Goal: Navigation & Orientation: Find specific page/section

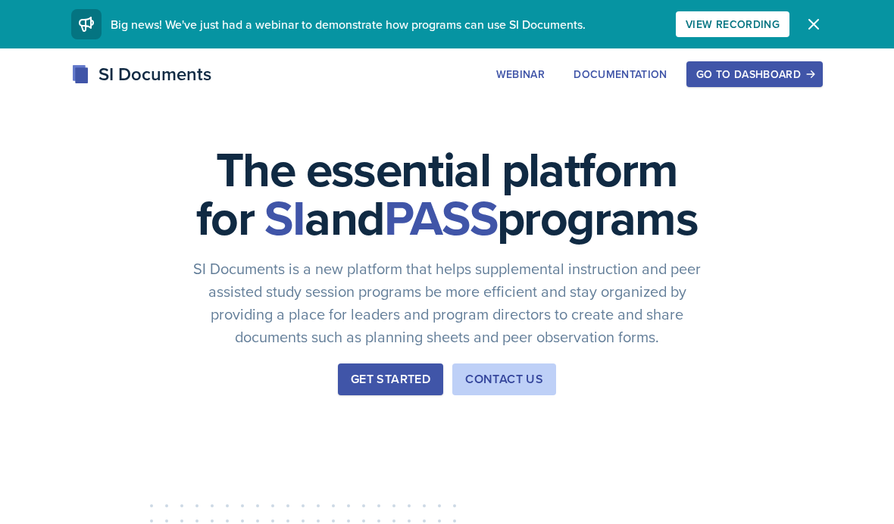
click at [751, 85] on button "Go to Dashboard" at bounding box center [755, 74] width 136 height 26
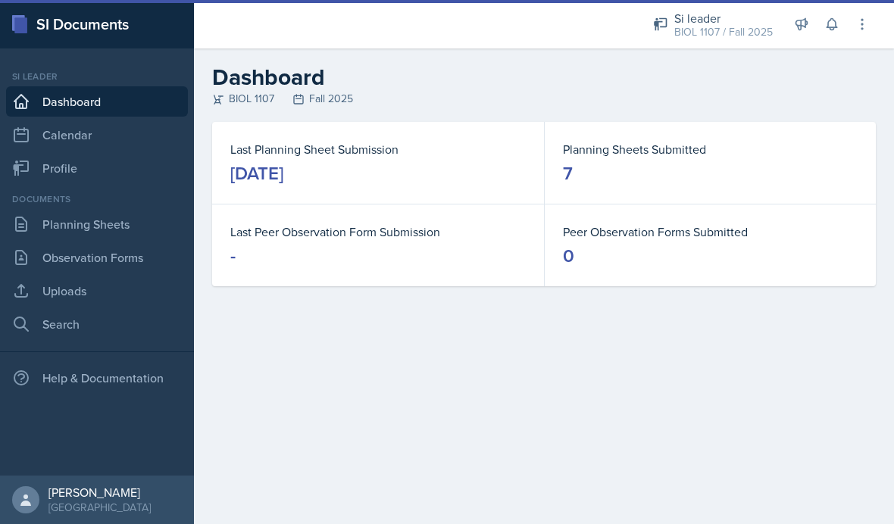
click at [815, 27] on button at bounding box center [801, 24] width 27 height 27
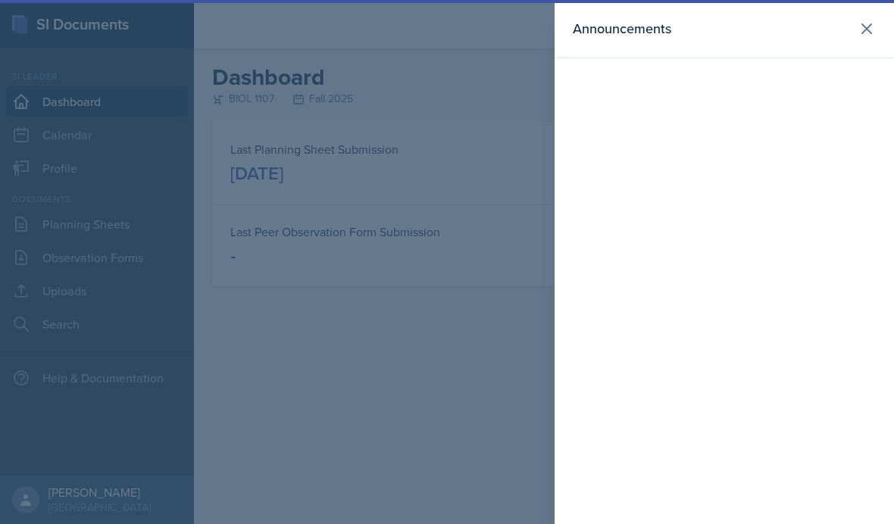
click at [860, 40] on button at bounding box center [867, 29] width 30 height 30
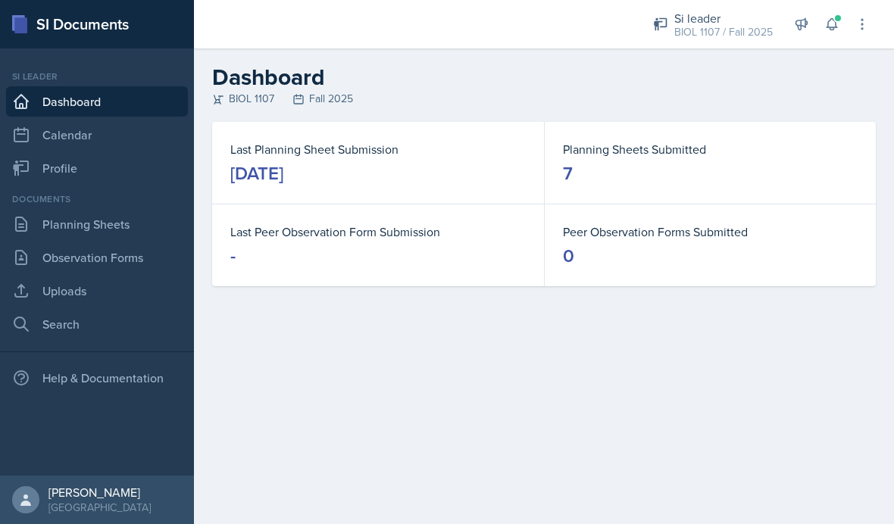
click at [831, 25] on icon at bounding box center [831, 24] width 15 height 15
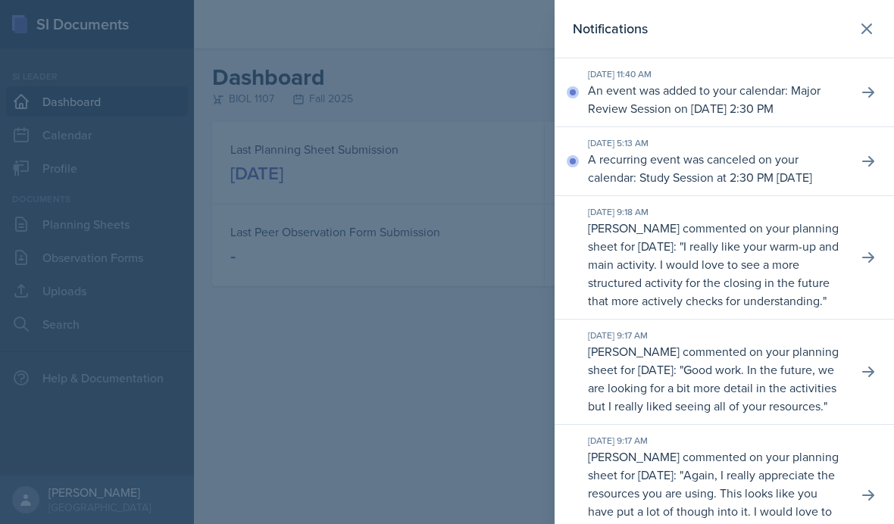
click at [859, 175] on button at bounding box center [868, 161] width 27 height 27
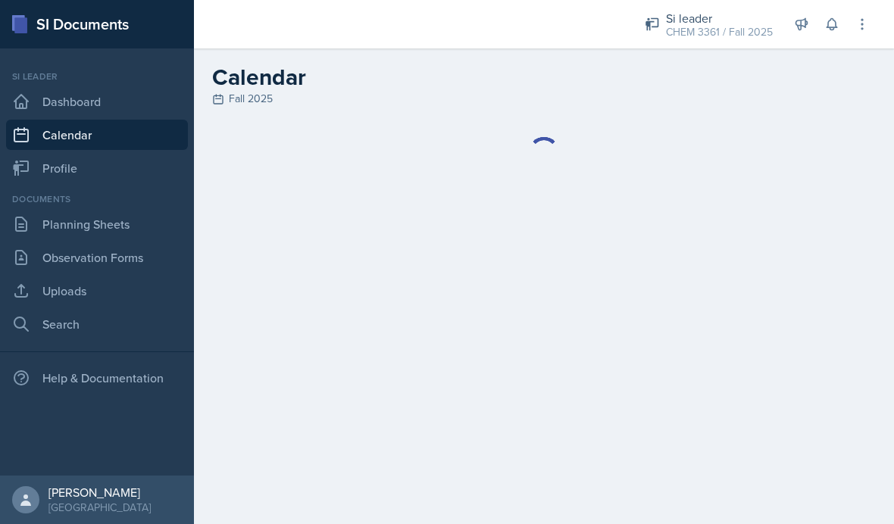
click at [725, 52] on header "Calendar Fall 2025" at bounding box center [544, 85] width 700 height 74
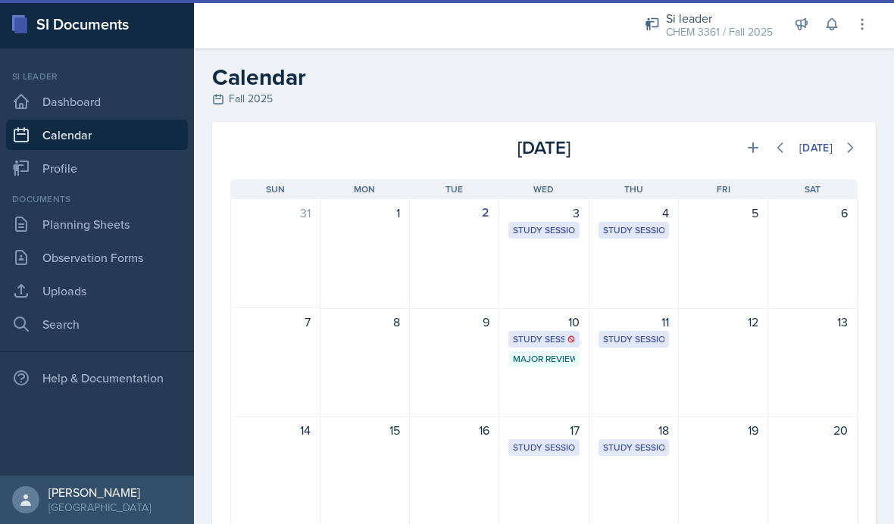
click at [743, 30] on div "CHEM 3361 / Fall 2025" at bounding box center [719, 32] width 107 height 16
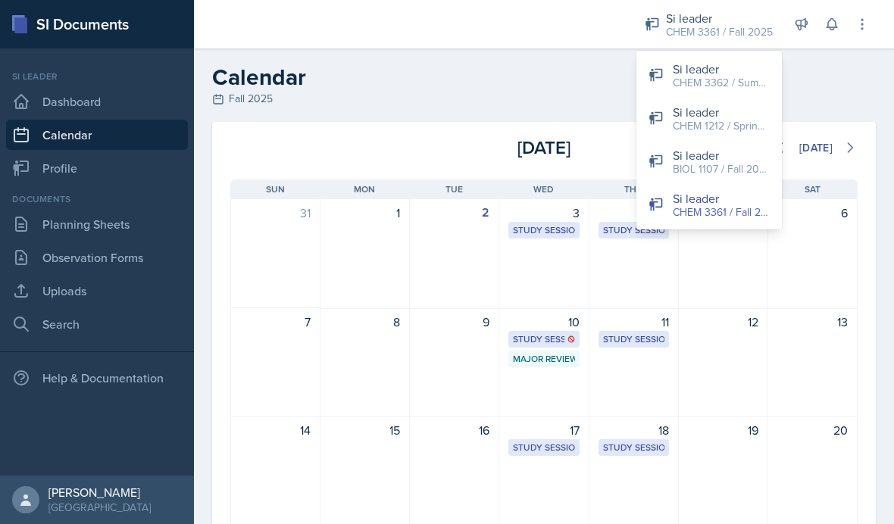
click at [729, 87] on div "CHEM 3362 / Summer 2025" at bounding box center [721, 83] width 97 height 16
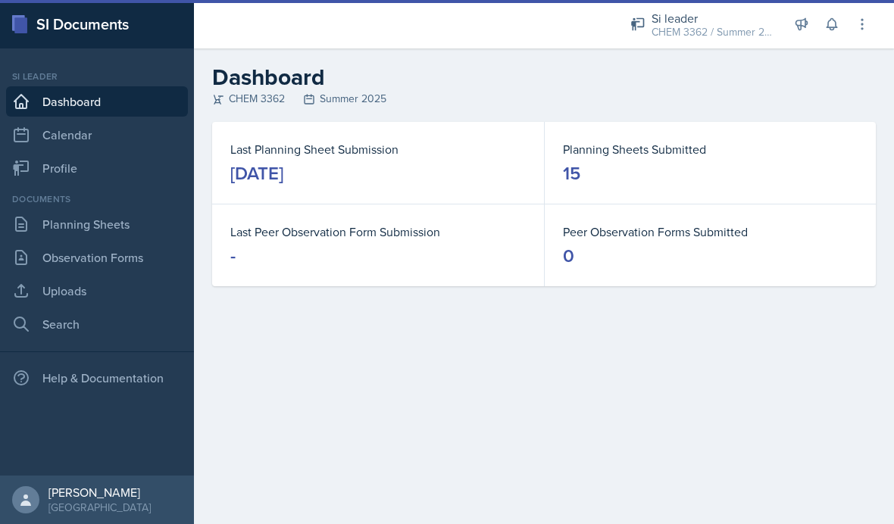
click at [831, 30] on icon at bounding box center [831, 24] width 15 height 15
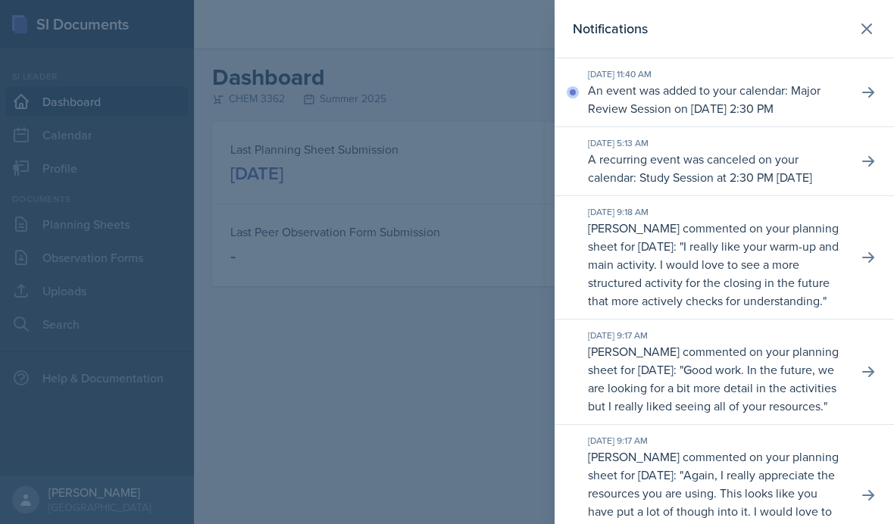
click at [828, 99] on p "An event was added to your calendar: Major Review Session on [DATE] 2:30 PM" at bounding box center [717, 99] width 258 height 36
click at [874, 100] on icon at bounding box center [868, 92] width 15 height 15
